Goal: Find specific page/section: Find specific page/section

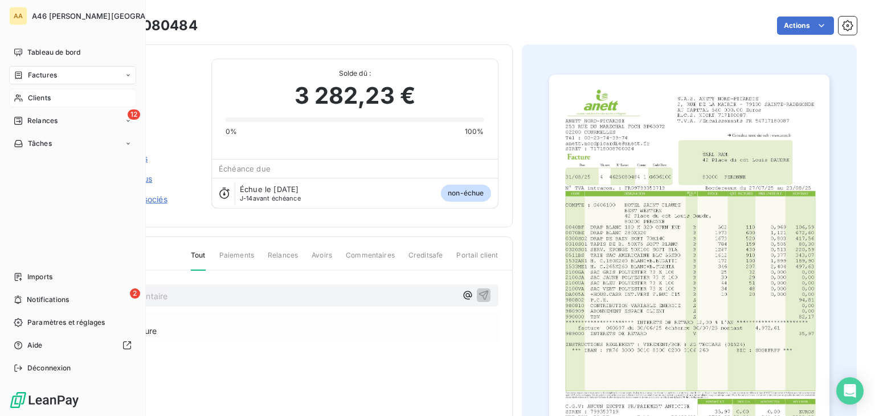
click at [38, 100] on span "Clients" at bounding box center [39, 98] width 23 height 10
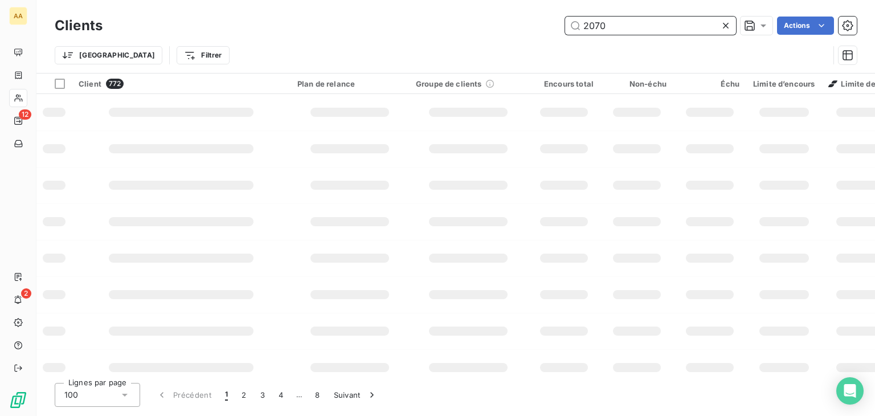
type input "2070"
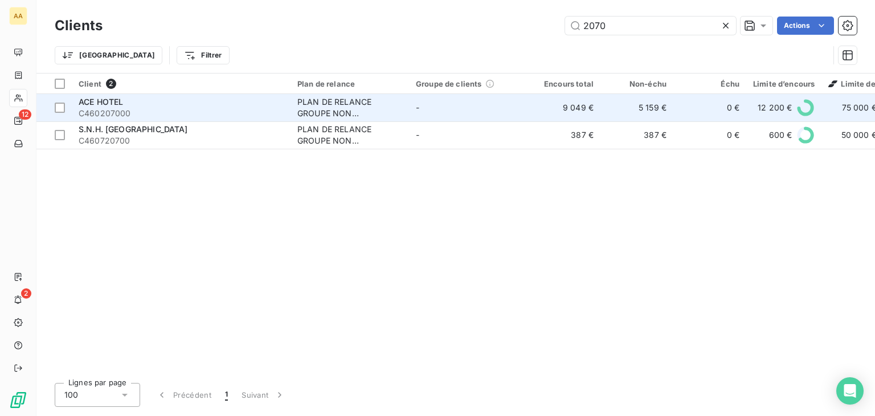
click at [199, 106] on div "ACE HOTEL" at bounding box center [181, 101] width 205 height 11
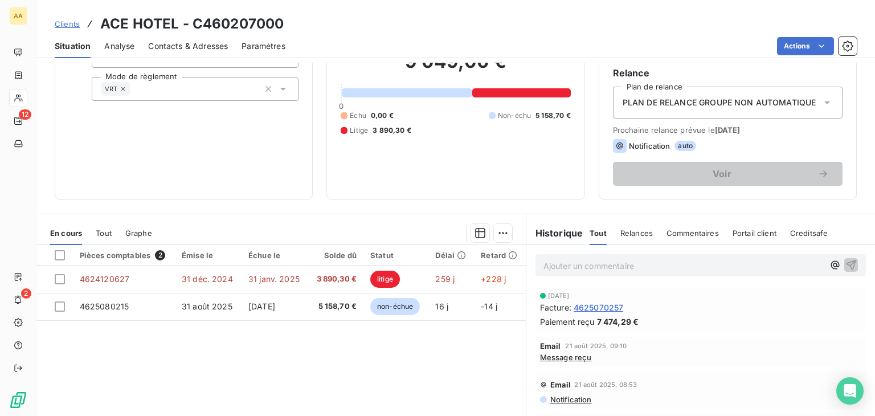
scroll to position [180, 0]
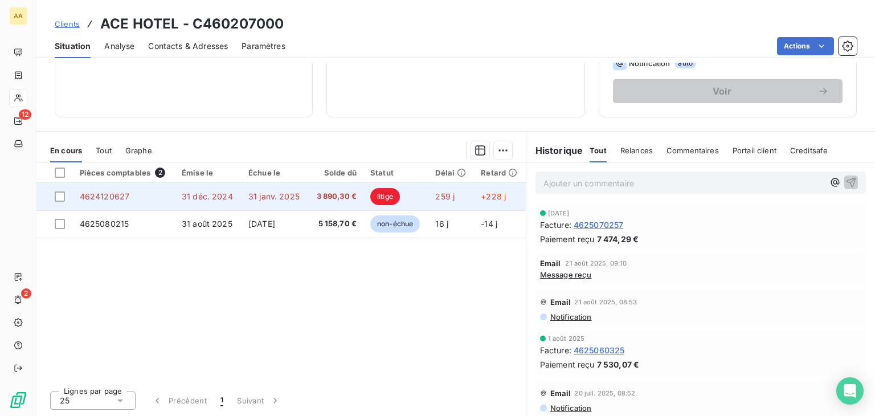
click at [385, 190] on span "litige" at bounding box center [385, 196] width 30 height 17
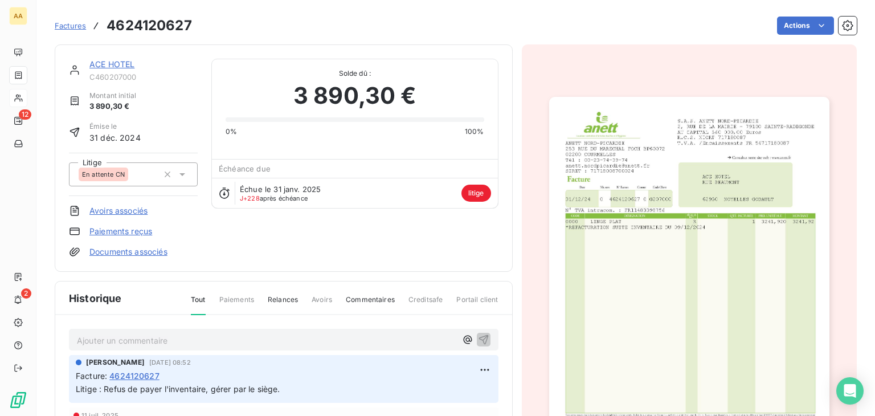
click at [617, 248] on img "button" at bounding box center [689, 295] width 280 height 396
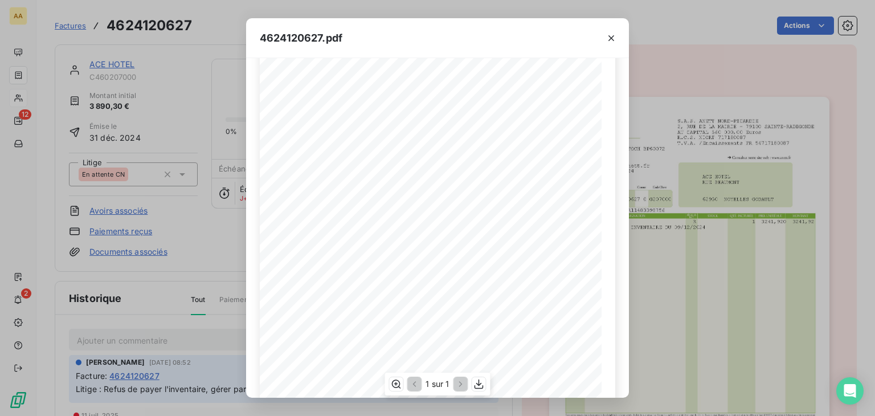
scroll to position [180, 0]
click at [476, 385] on icon "button" at bounding box center [478, 383] width 11 height 11
